Goal: Task Accomplishment & Management: Use online tool/utility

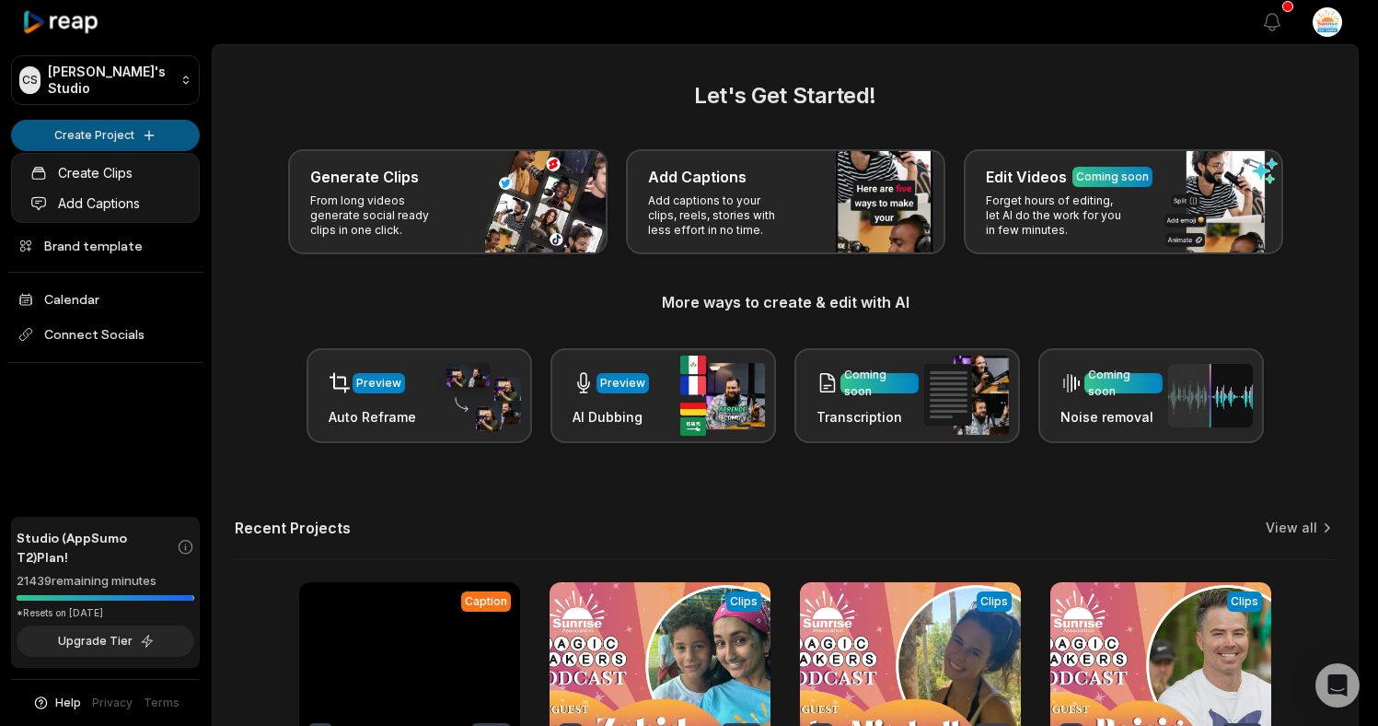
click at [109, 129] on html "CS [PERSON_NAME]'s Studio Create Project Home Projects Brand template Calendar …" at bounding box center [689, 363] width 1378 height 726
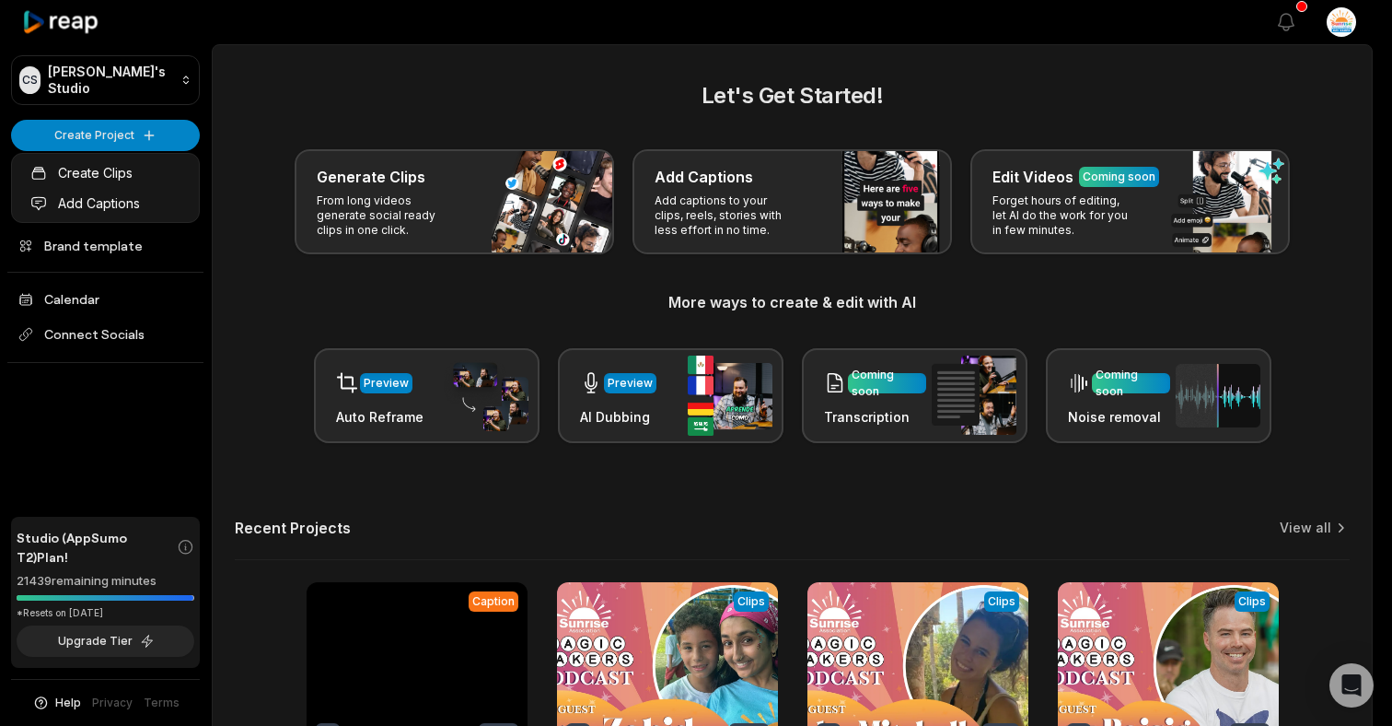
click at [112, 134] on html "CS Chris's Studio Create Project Home Projects Brand template Calendar Connect …" at bounding box center [696, 363] width 1392 height 726
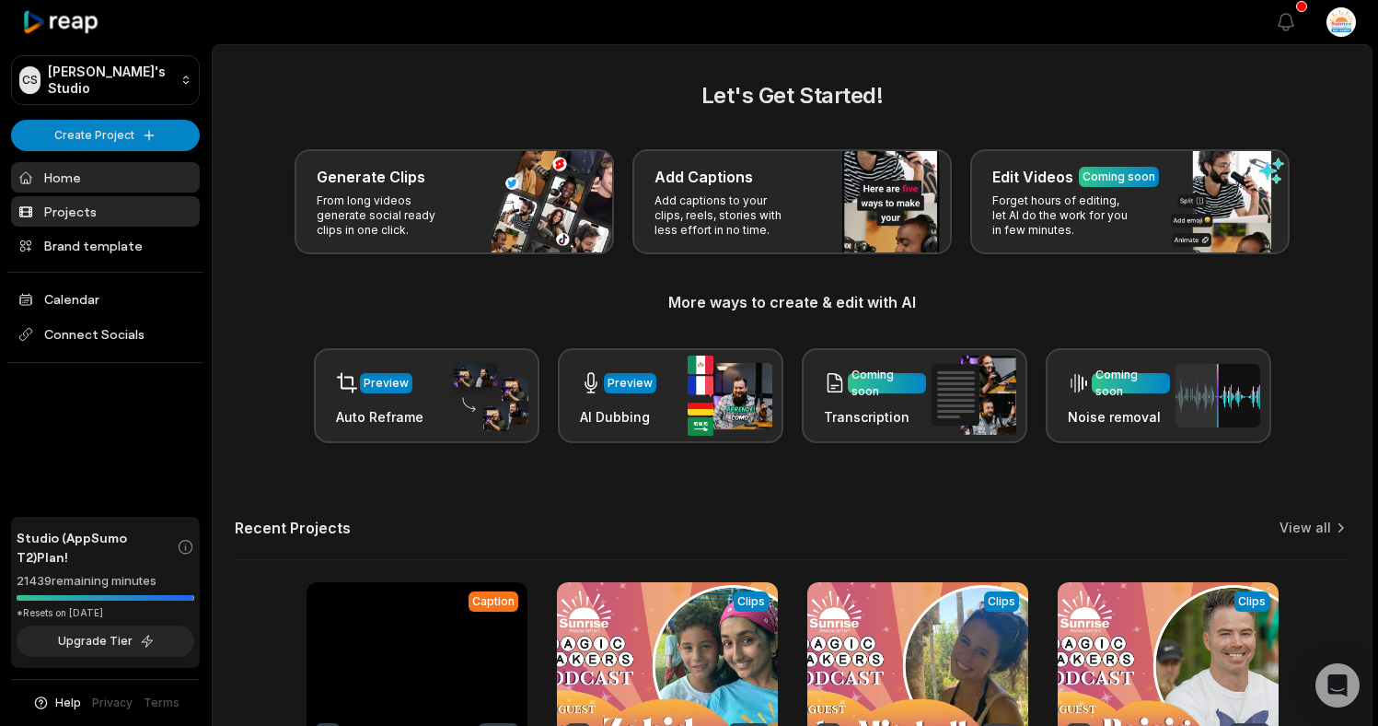
click at [122, 203] on link "Projects" at bounding box center [105, 211] width 189 height 30
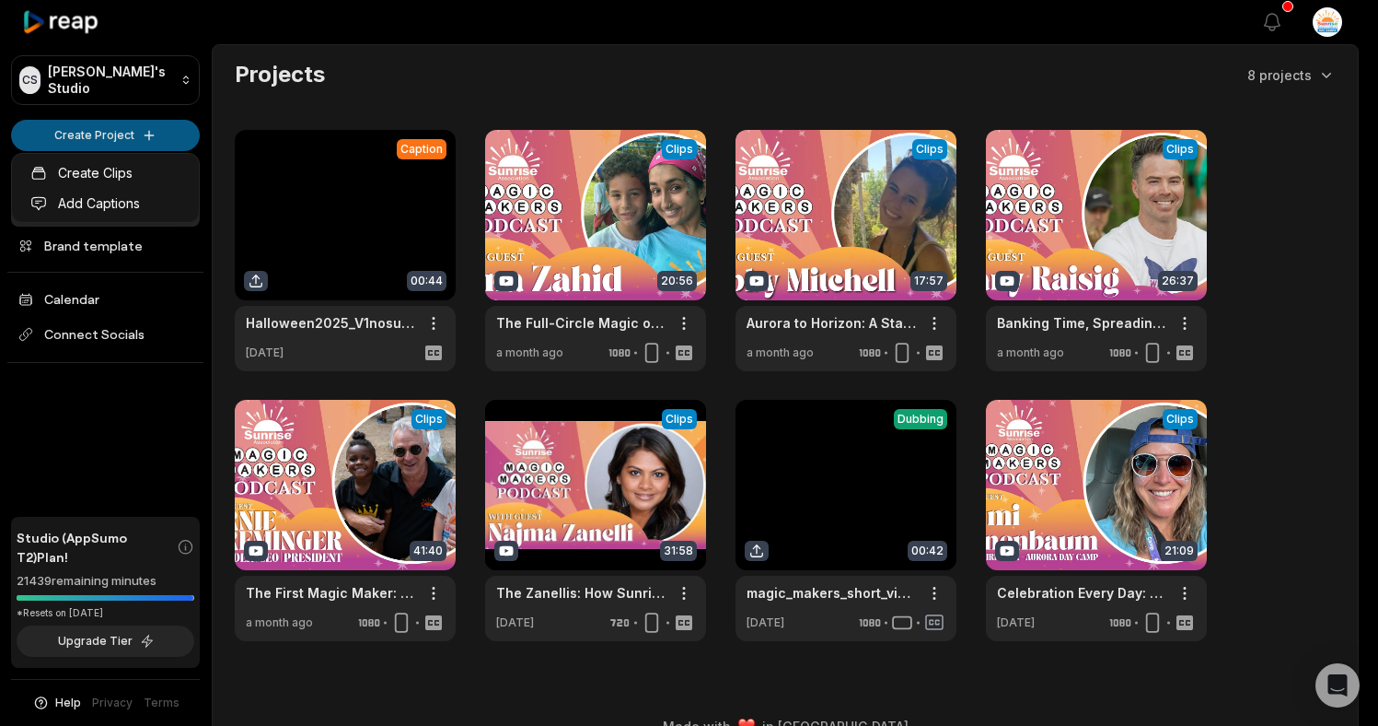
click at [166, 130] on html "CS Chris's Studio Create Project Home Projects Brand template Calendar Connect …" at bounding box center [689, 363] width 1378 height 726
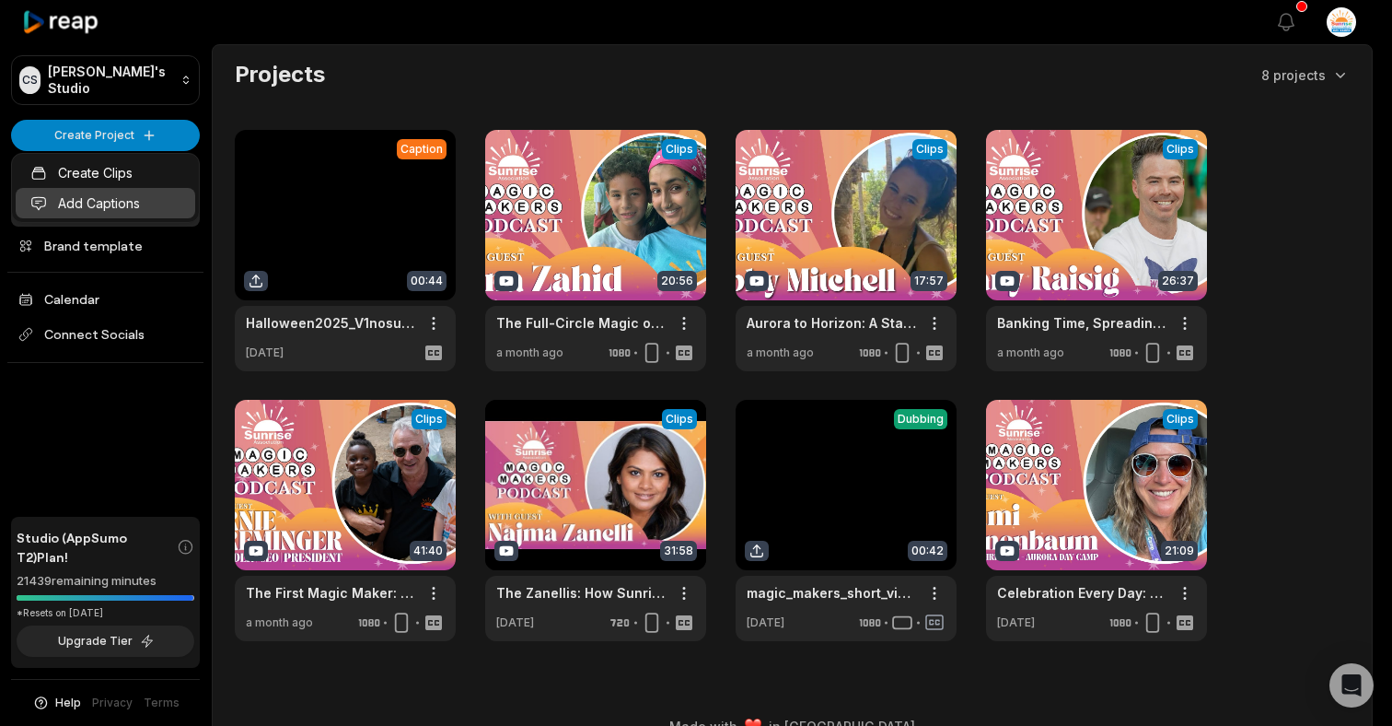
click at [112, 206] on link "Add Captions" at bounding box center [106, 203] width 180 height 30
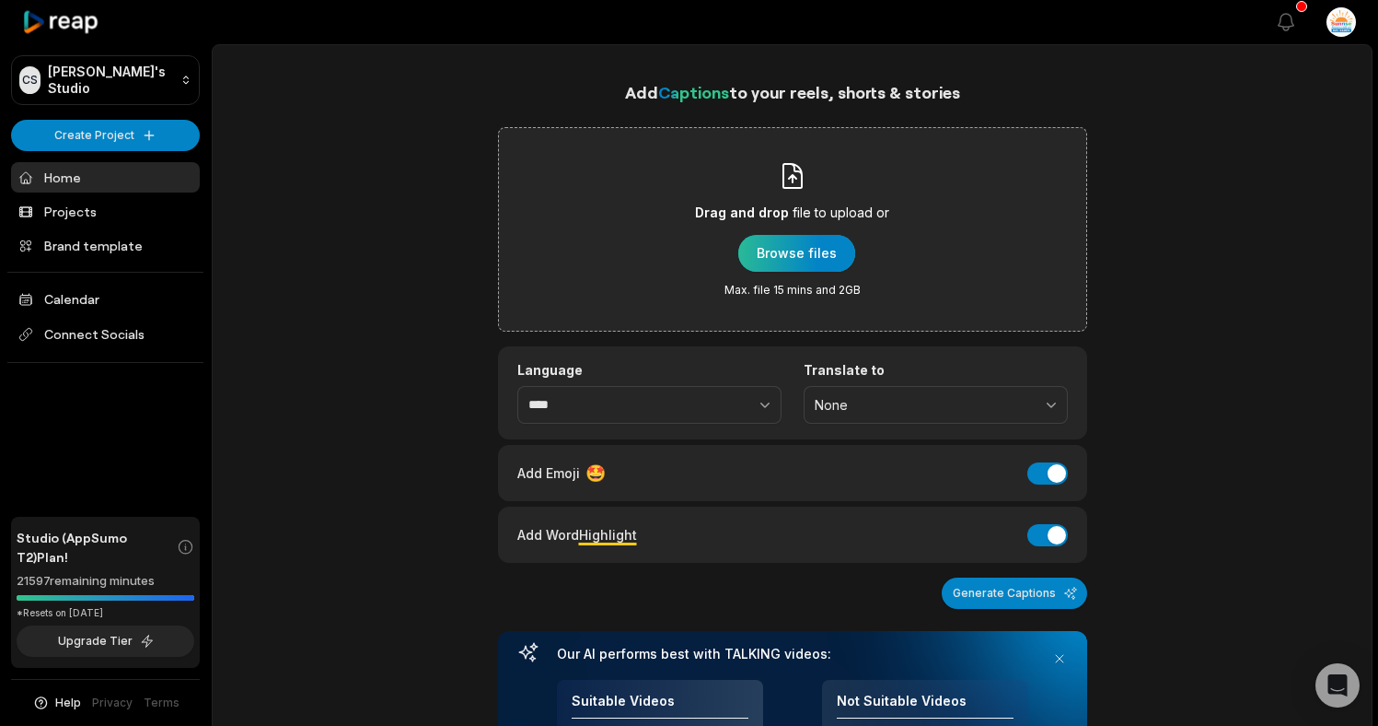
click at [820, 241] on div "button" at bounding box center [796, 253] width 117 height 37
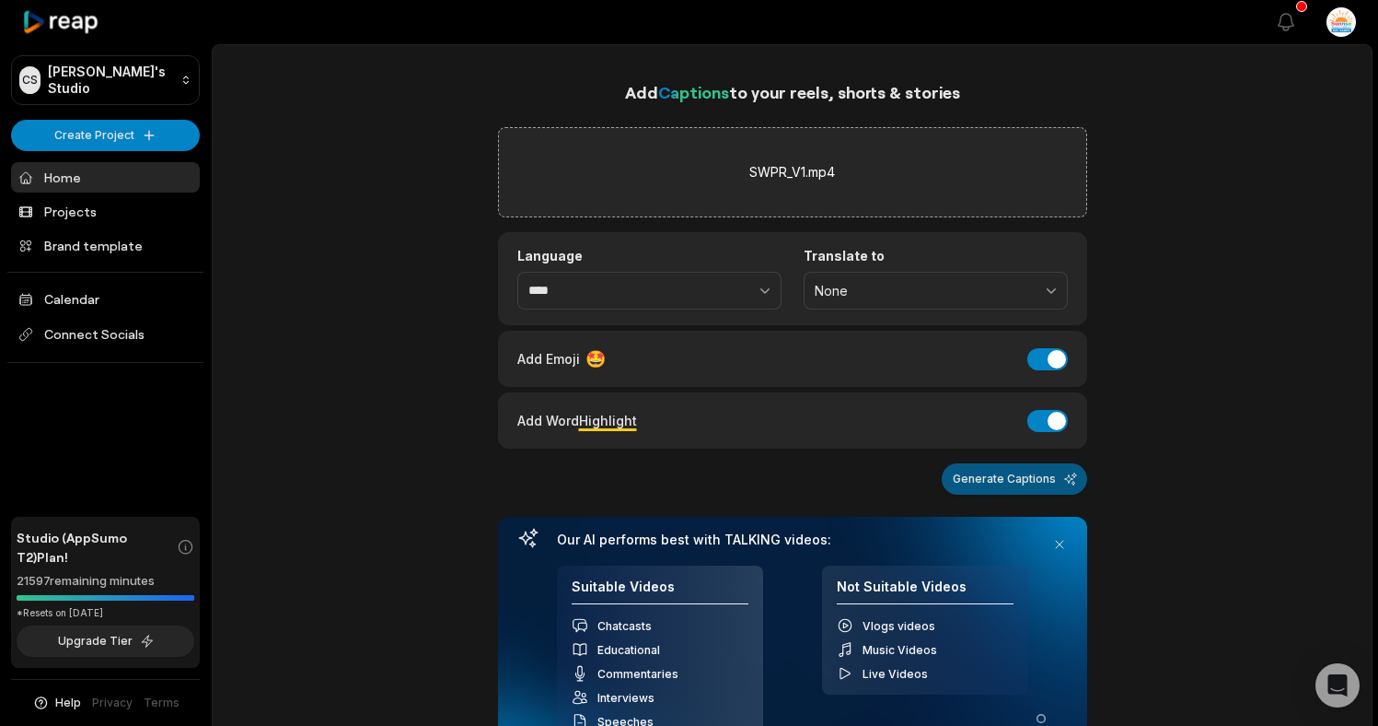
click at [1033, 478] on button "Generate Captions" at bounding box center [1014, 478] width 145 height 31
click at [1053, 365] on button "Add Emoji" at bounding box center [1048, 359] width 41 height 22
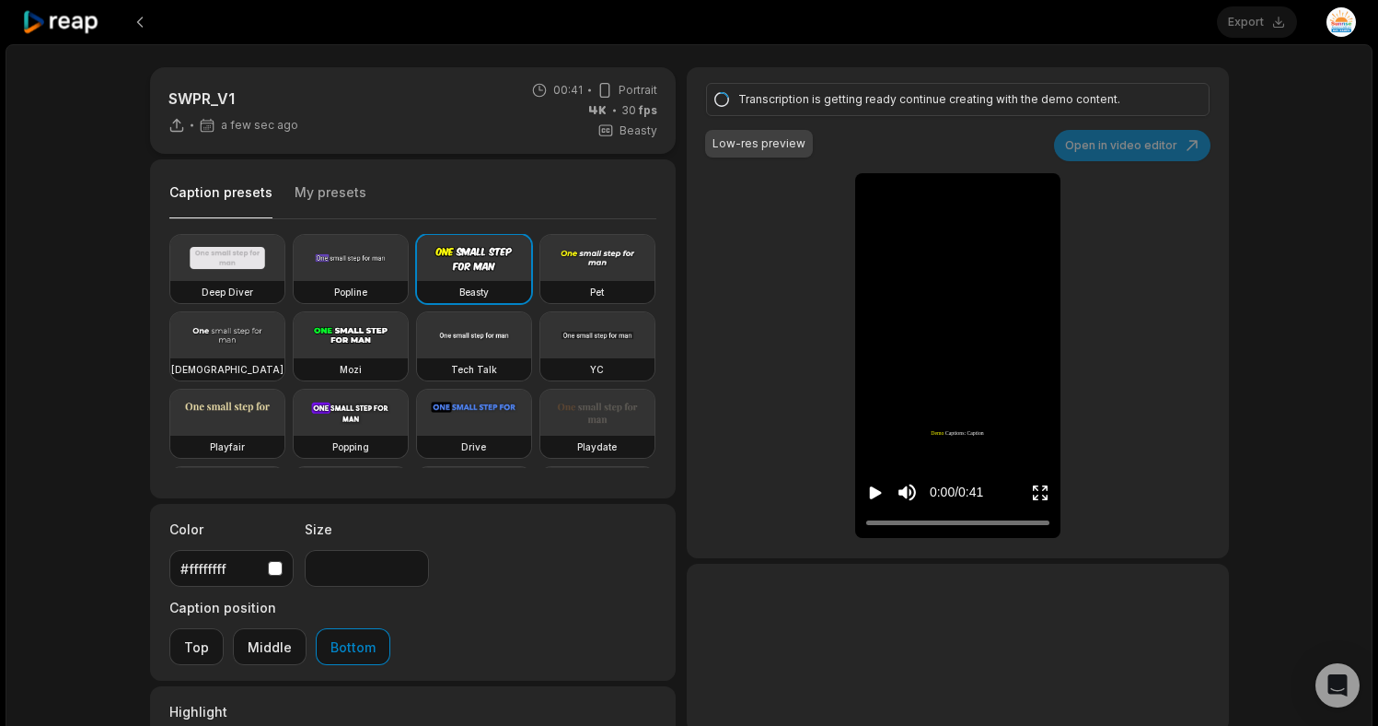
click at [877, 486] on icon "Play video" at bounding box center [875, 492] width 18 height 18
click at [879, 494] on icon "Pause video" at bounding box center [879, 492] width 3 height 13
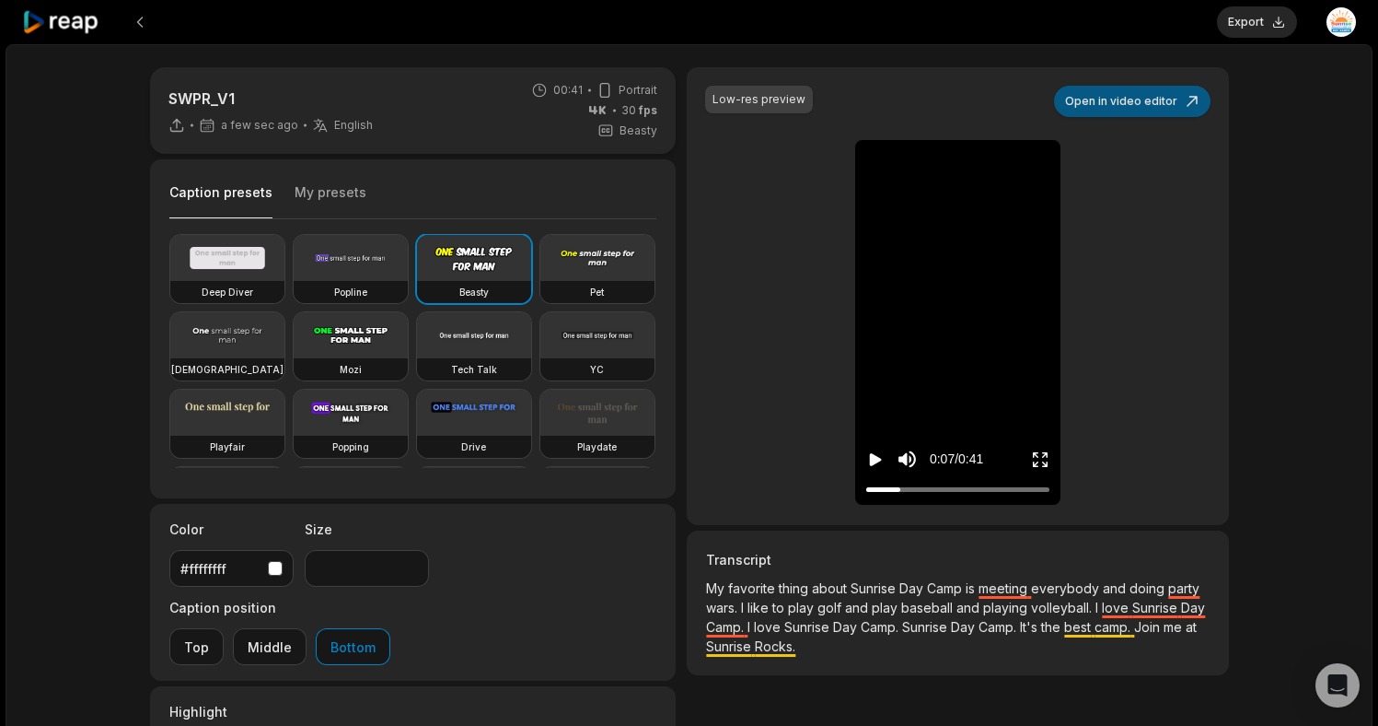
click at [1155, 107] on button "Open in video editor" at bounding box center [1132, 101] width 157 height 31
